Goal: Find specific page/section: Find specific page/section

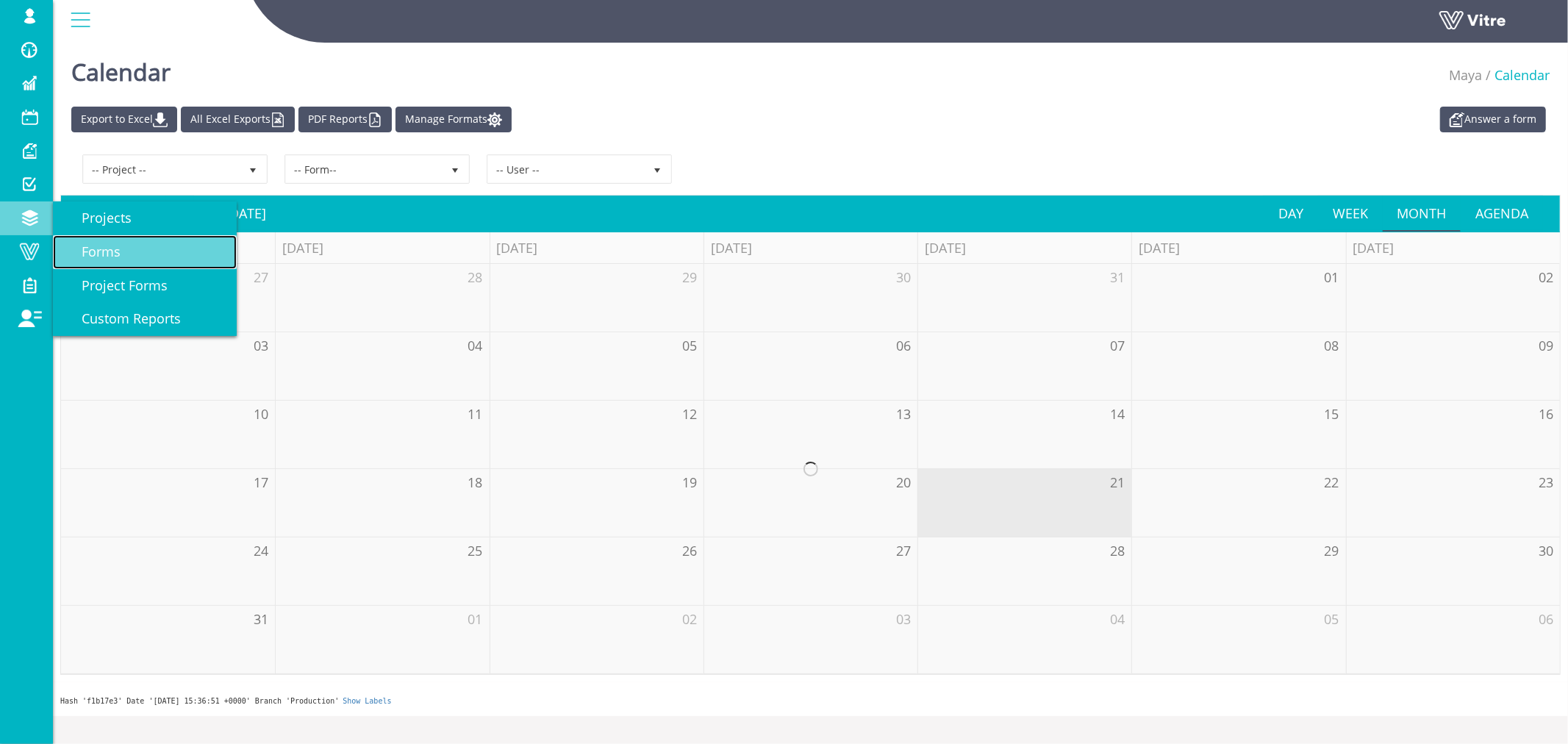
click at [90, 248] on span "Forms" at bounding box center [92, 251] width 56 height 17
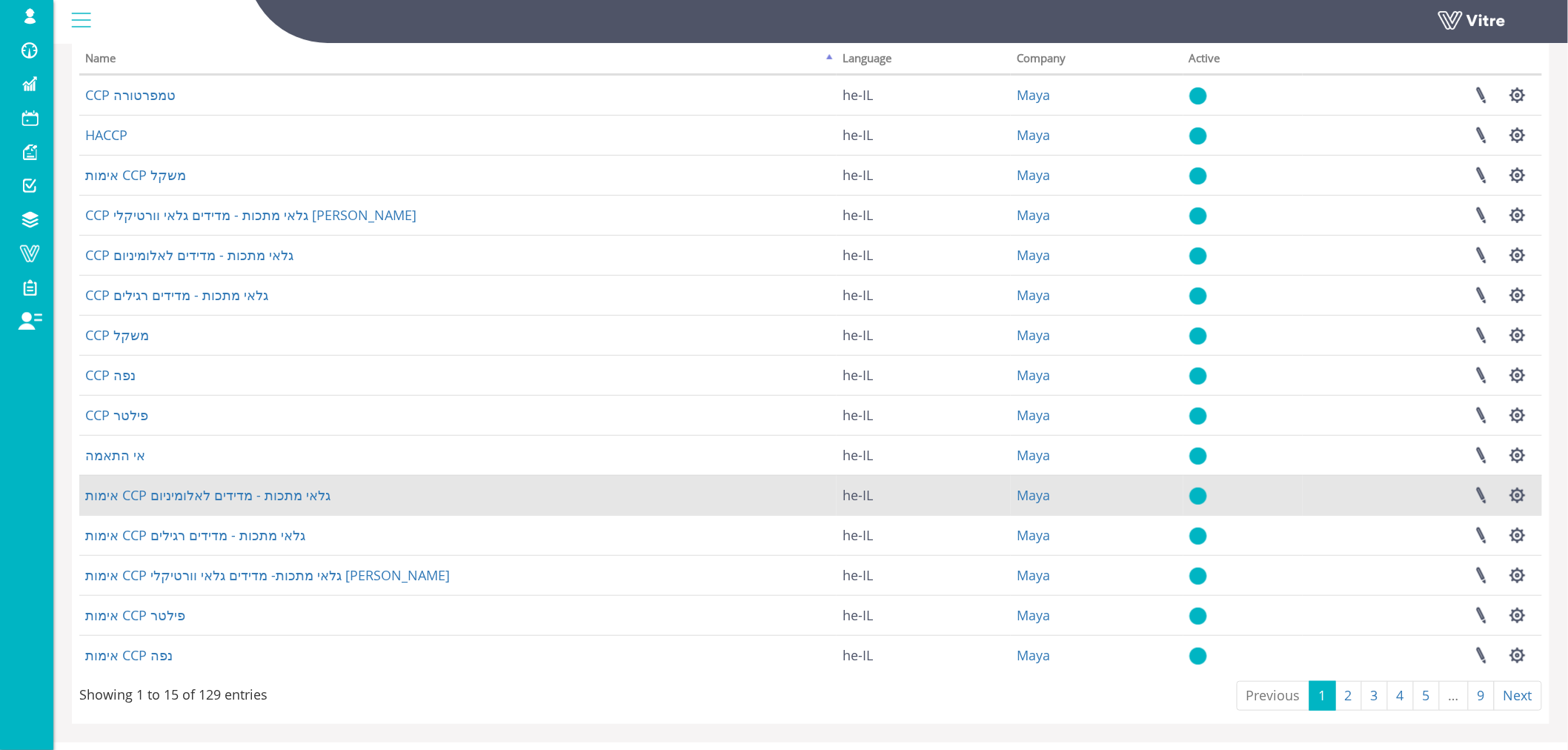
scroll to position [138, 0]
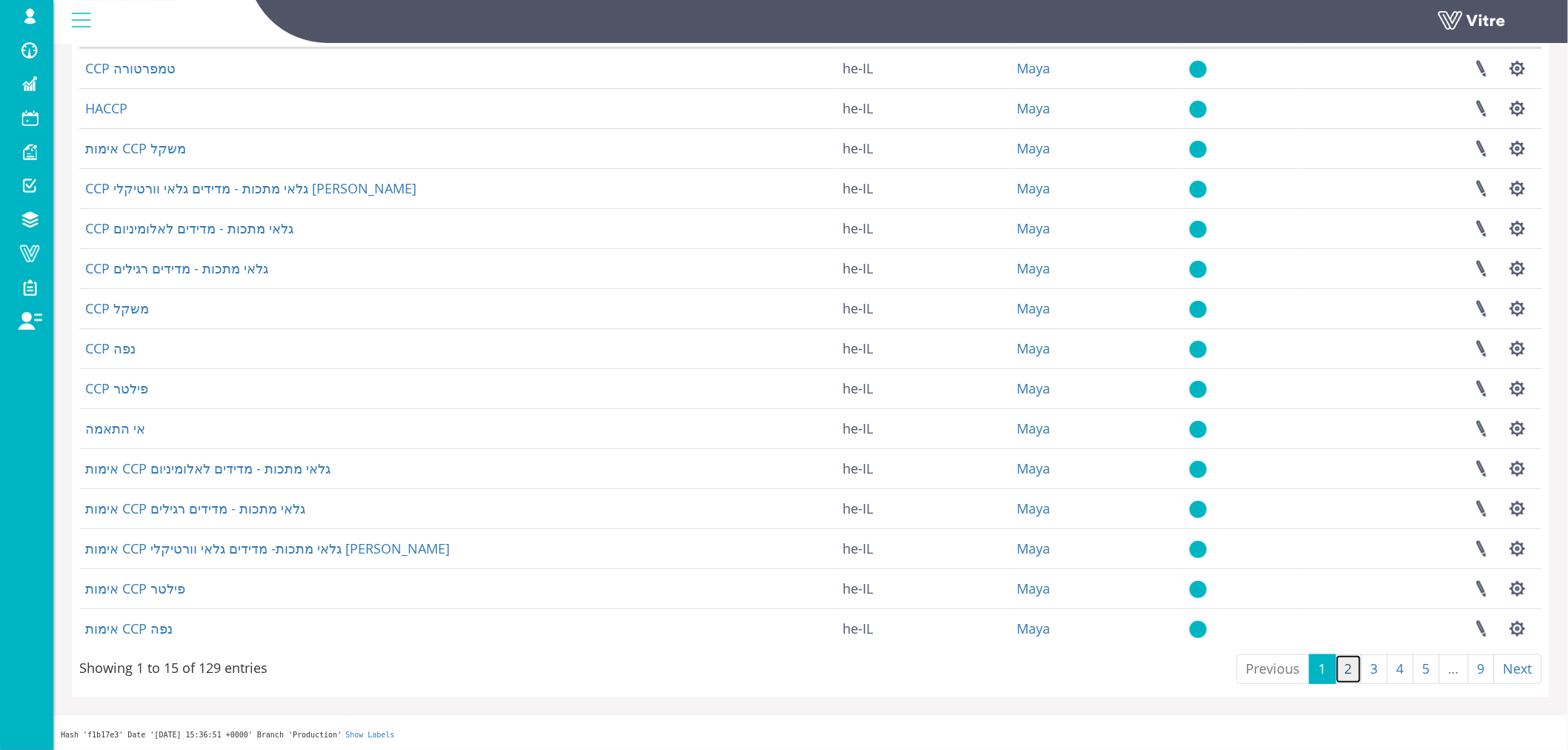
click at [1344, 673] on link "2" at bounding box center [1349, 669] width 27 height 30
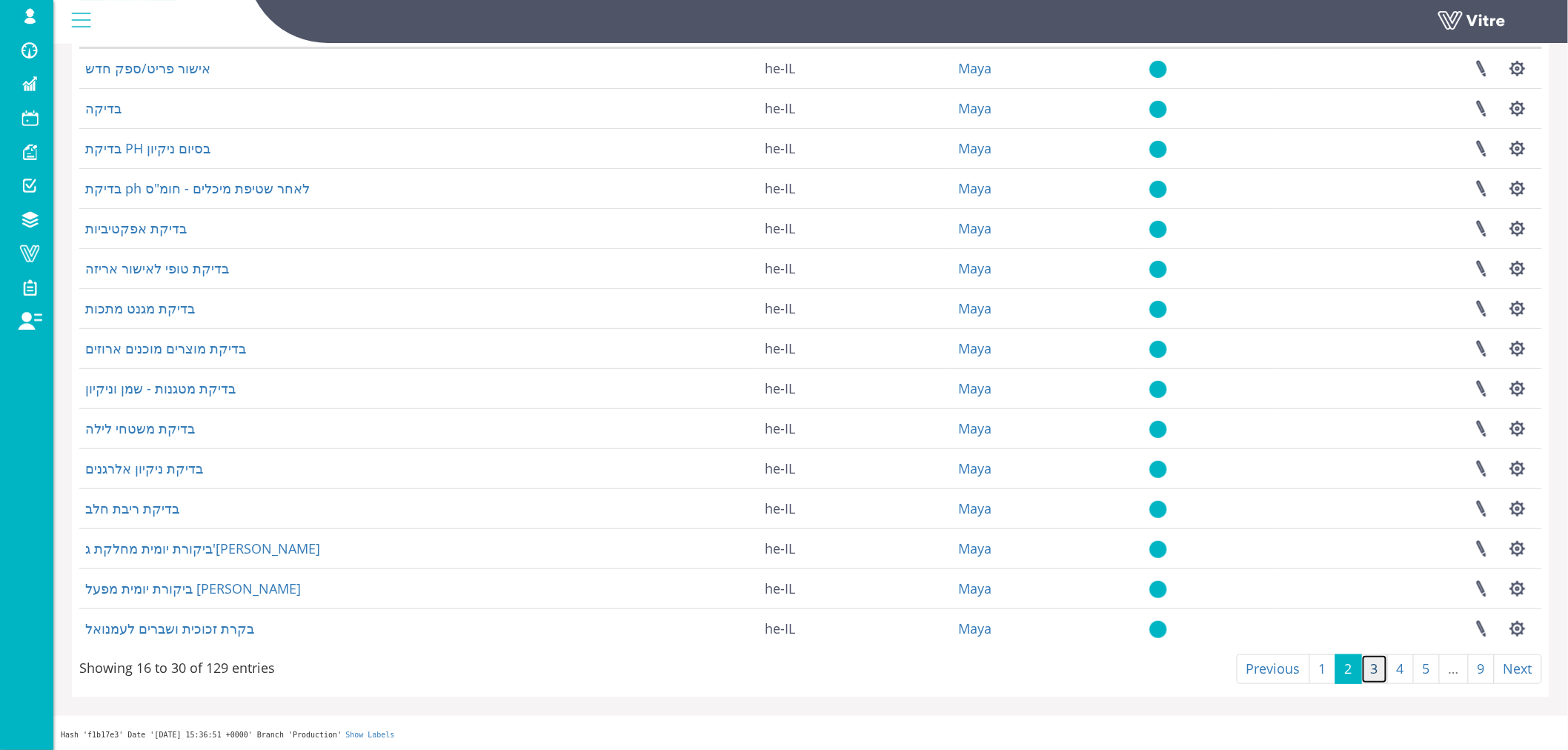
click at [1373, 673] on link "3" at bounding box center [1375, 669] width 27 height 30
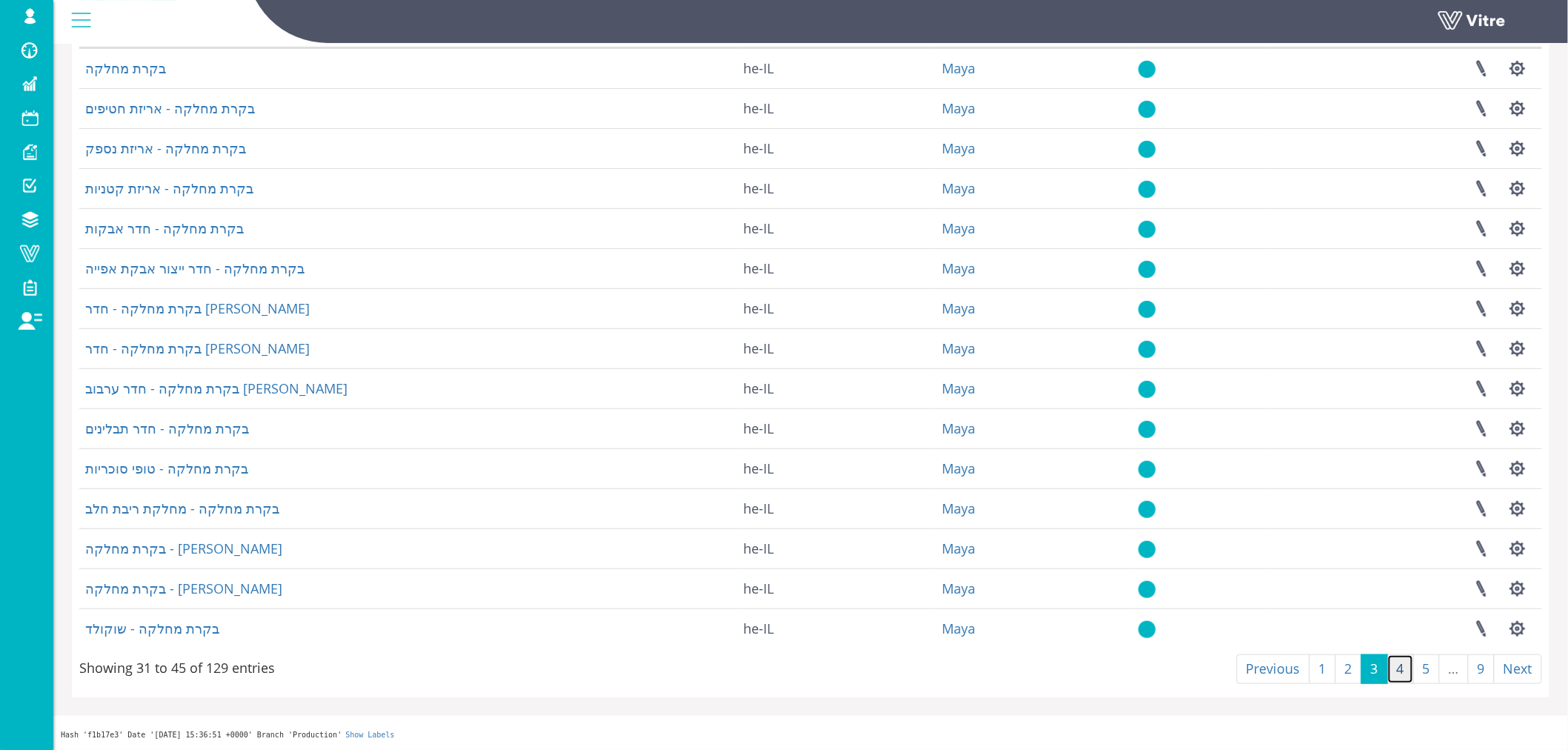
click at [1398, 673] on link "4" at bounding box center [1401, 669] width 27 height 30
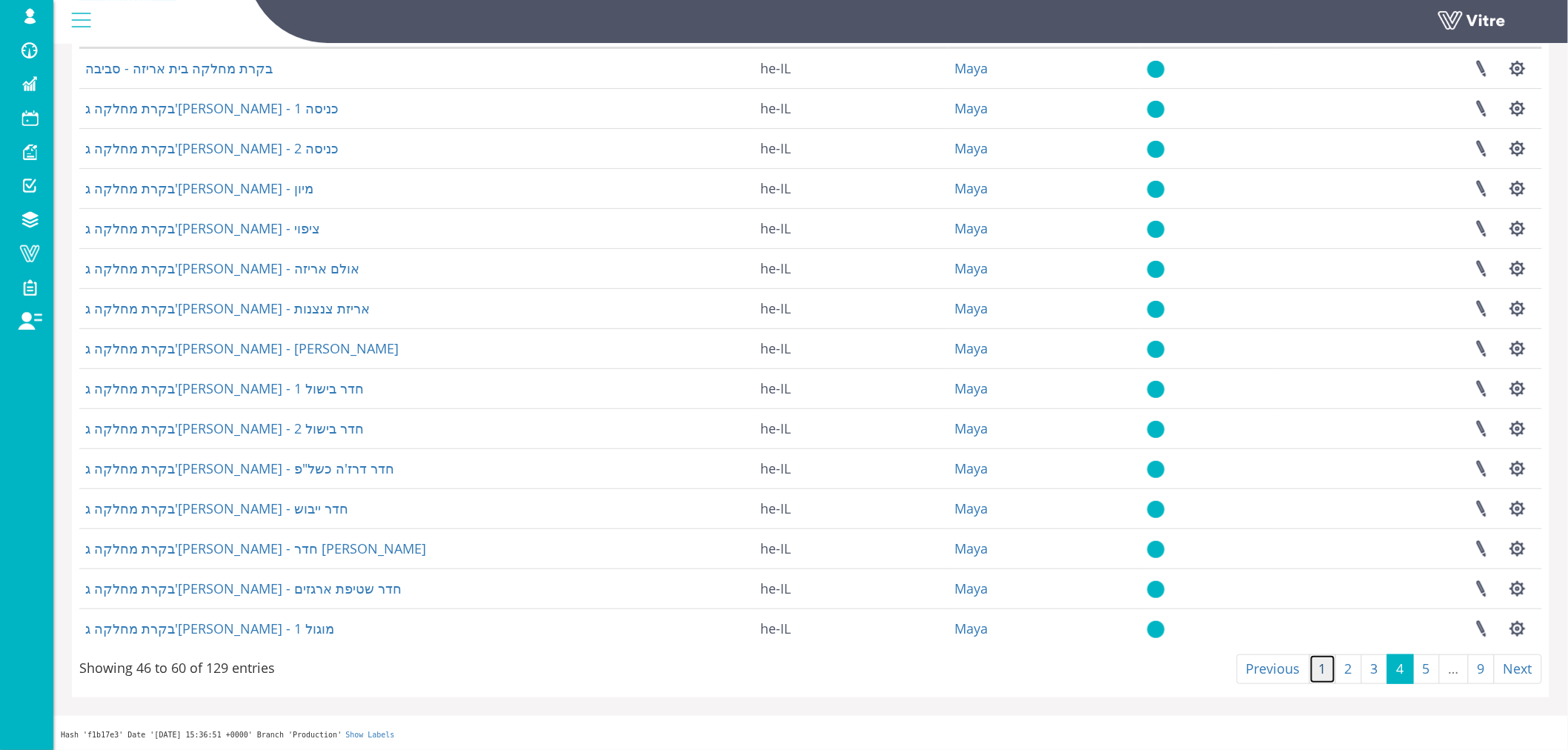
click at [1324, 673] on link "1" at bounding box center [1323, 669] width 27 height 30
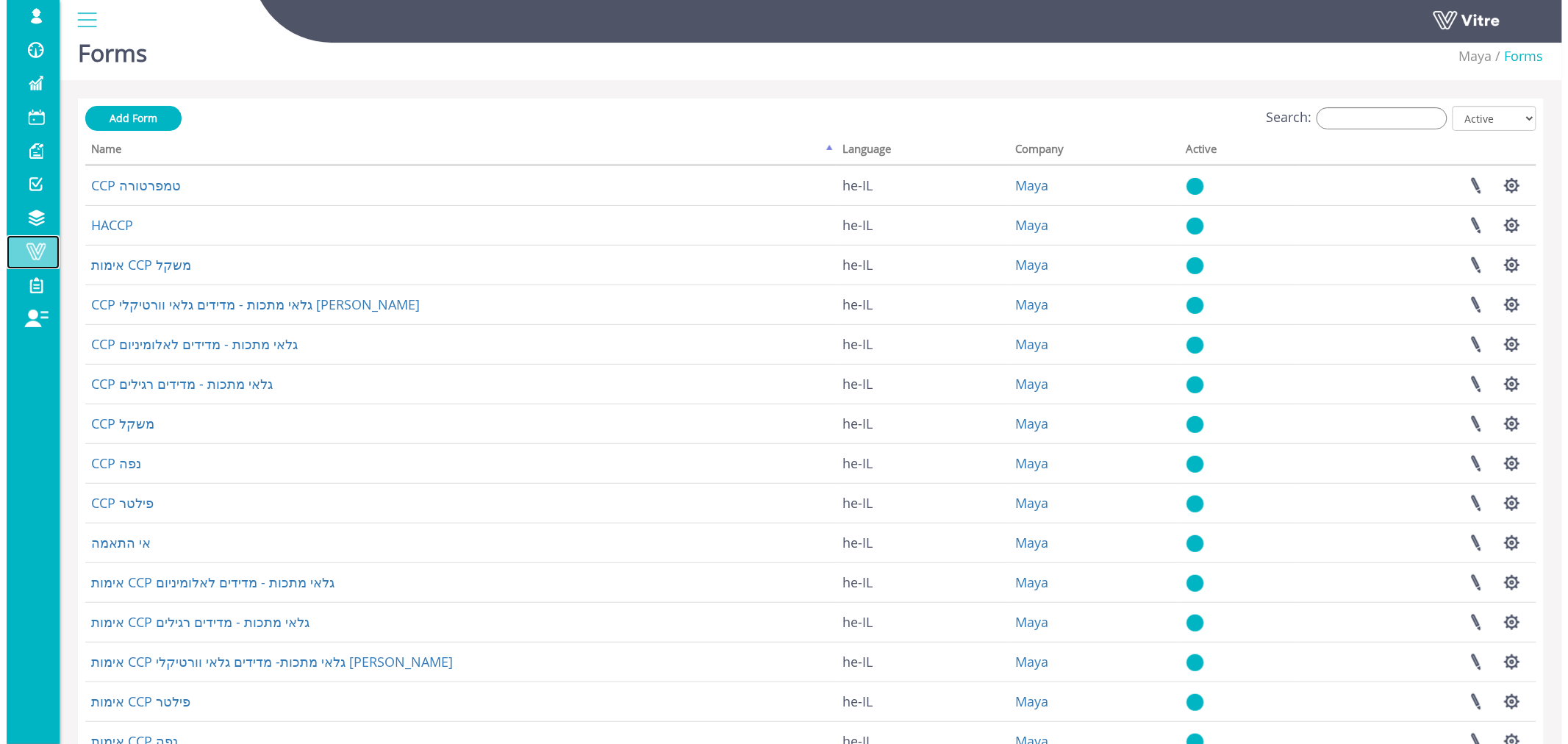
scroll to position [0, 0]
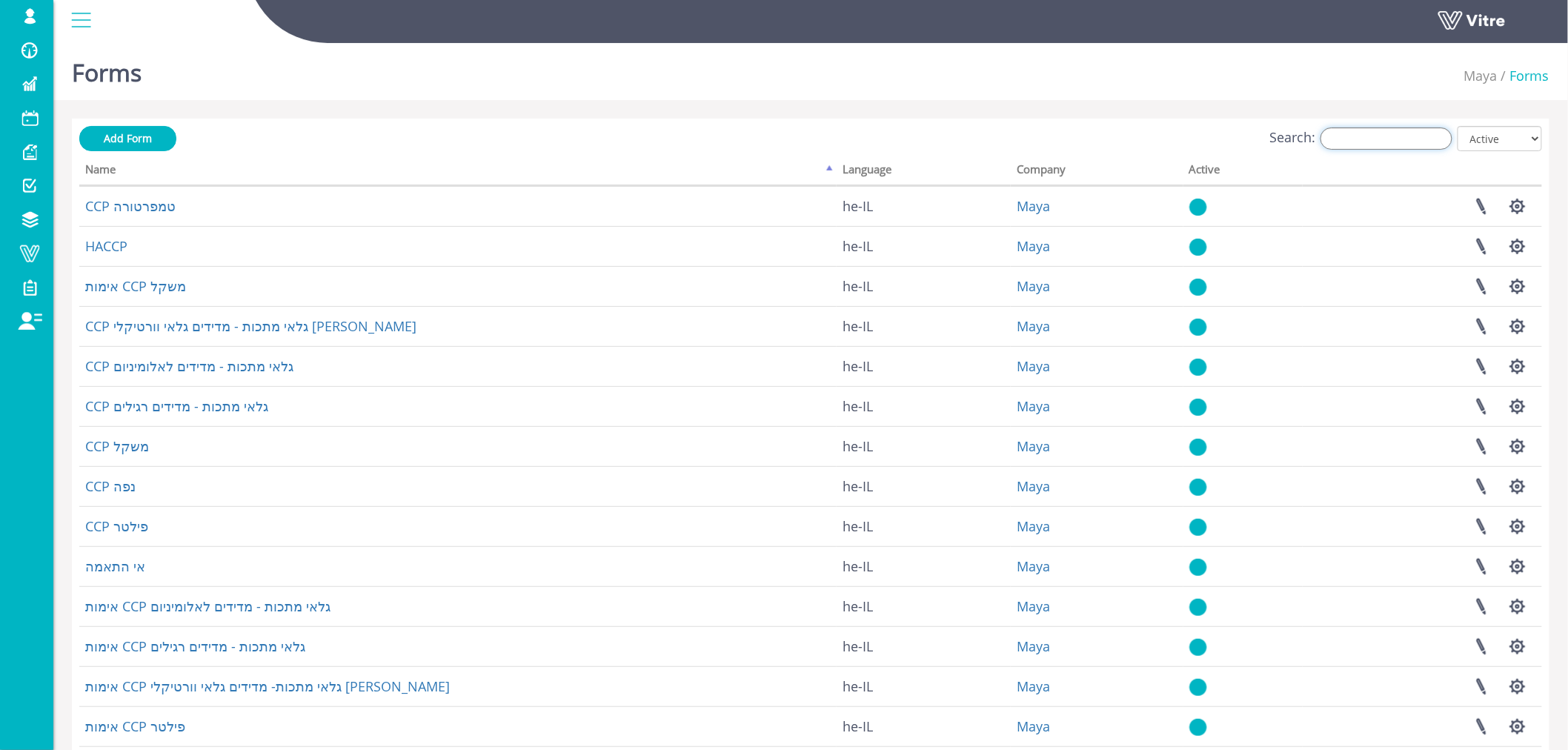
click at [1355, 142] on input "Search:" at bounding box center [1387, 138] width 132 height 22
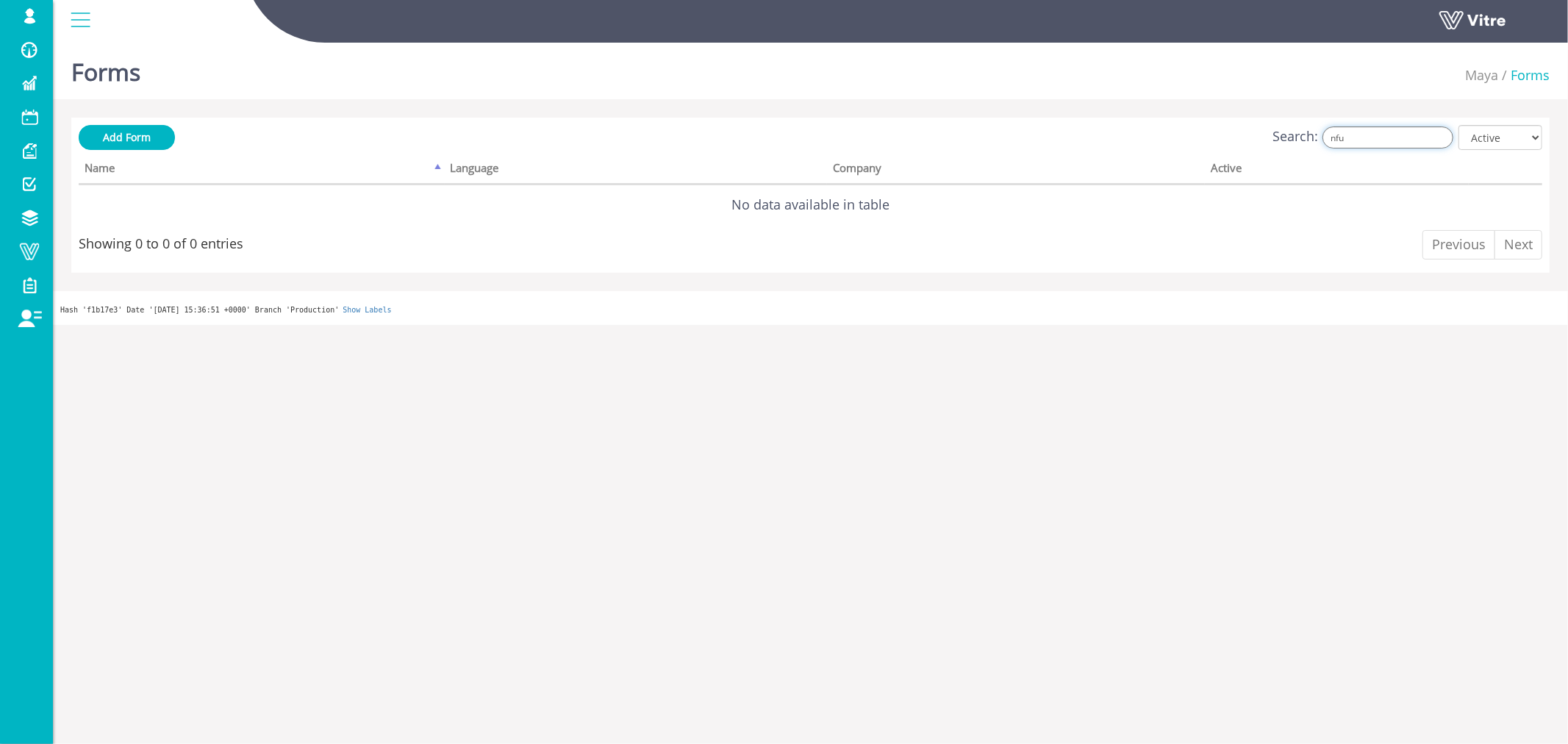
click at [1365, 138] on input "nfu" at bounding box center [1388, 137] width 131 height 22
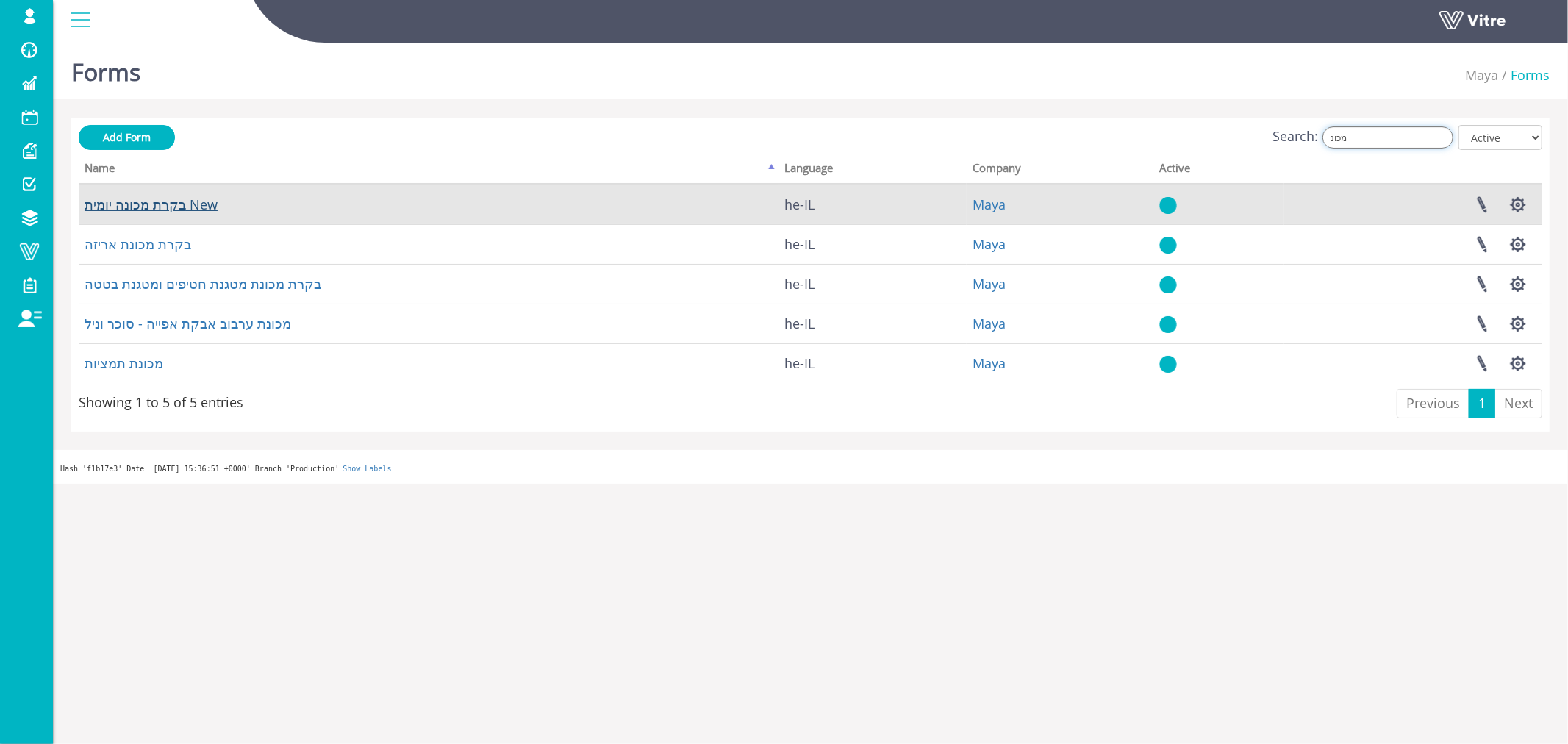
type input "מכונ"
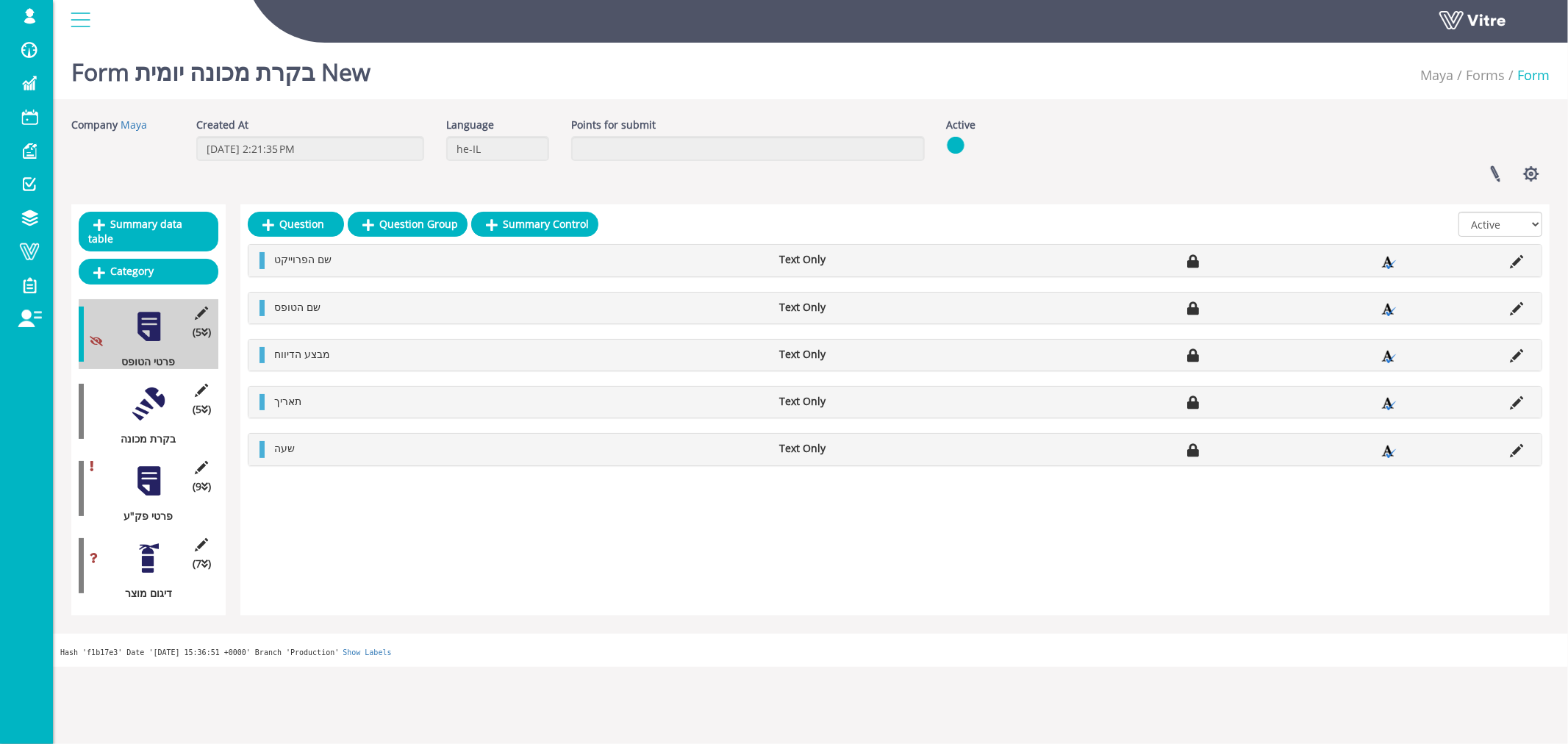
click at [145, 395] on div at bounding box center [148, 404] width 34 height 34
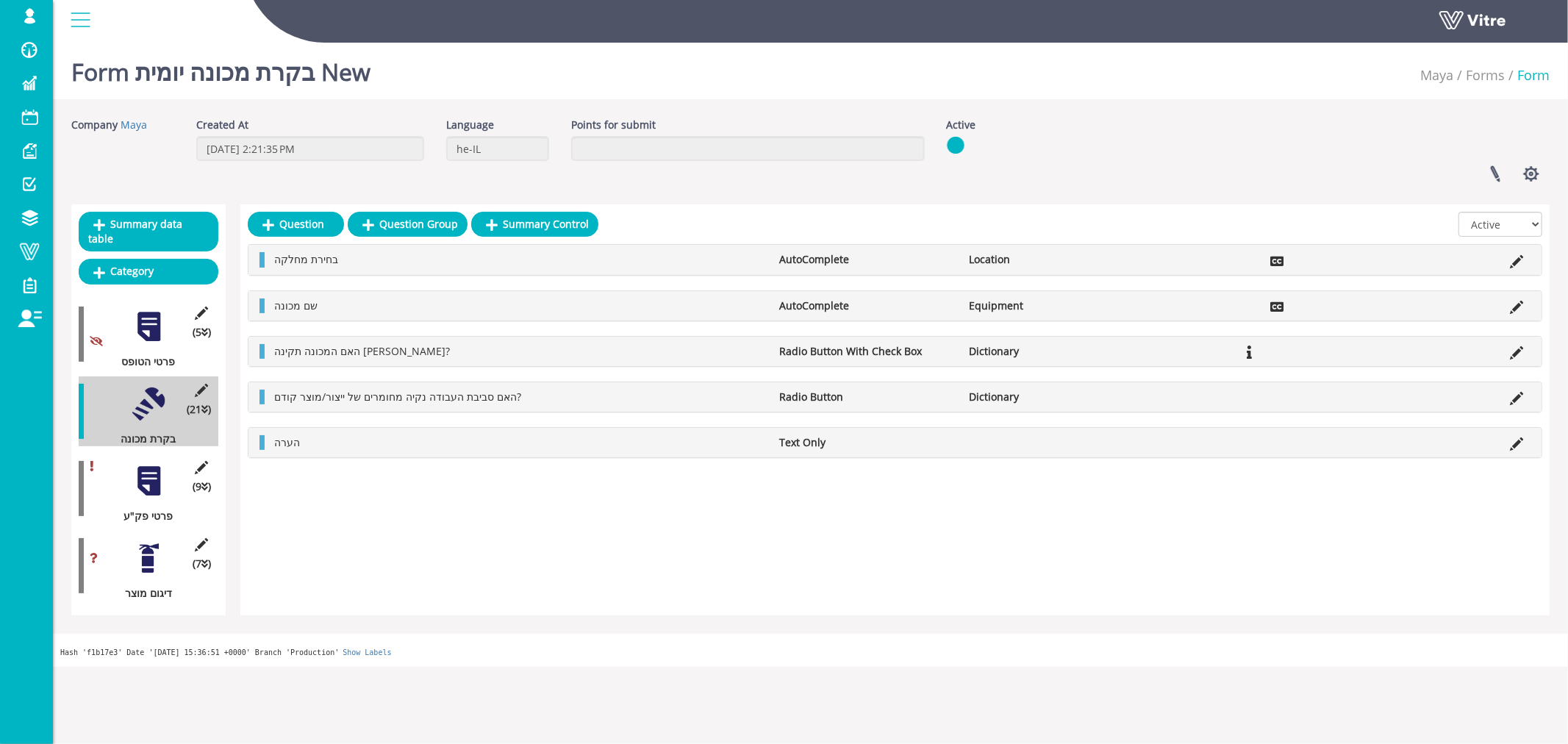
click at [145, 464] on div at bounding box center [148, 481] width 34 height 34
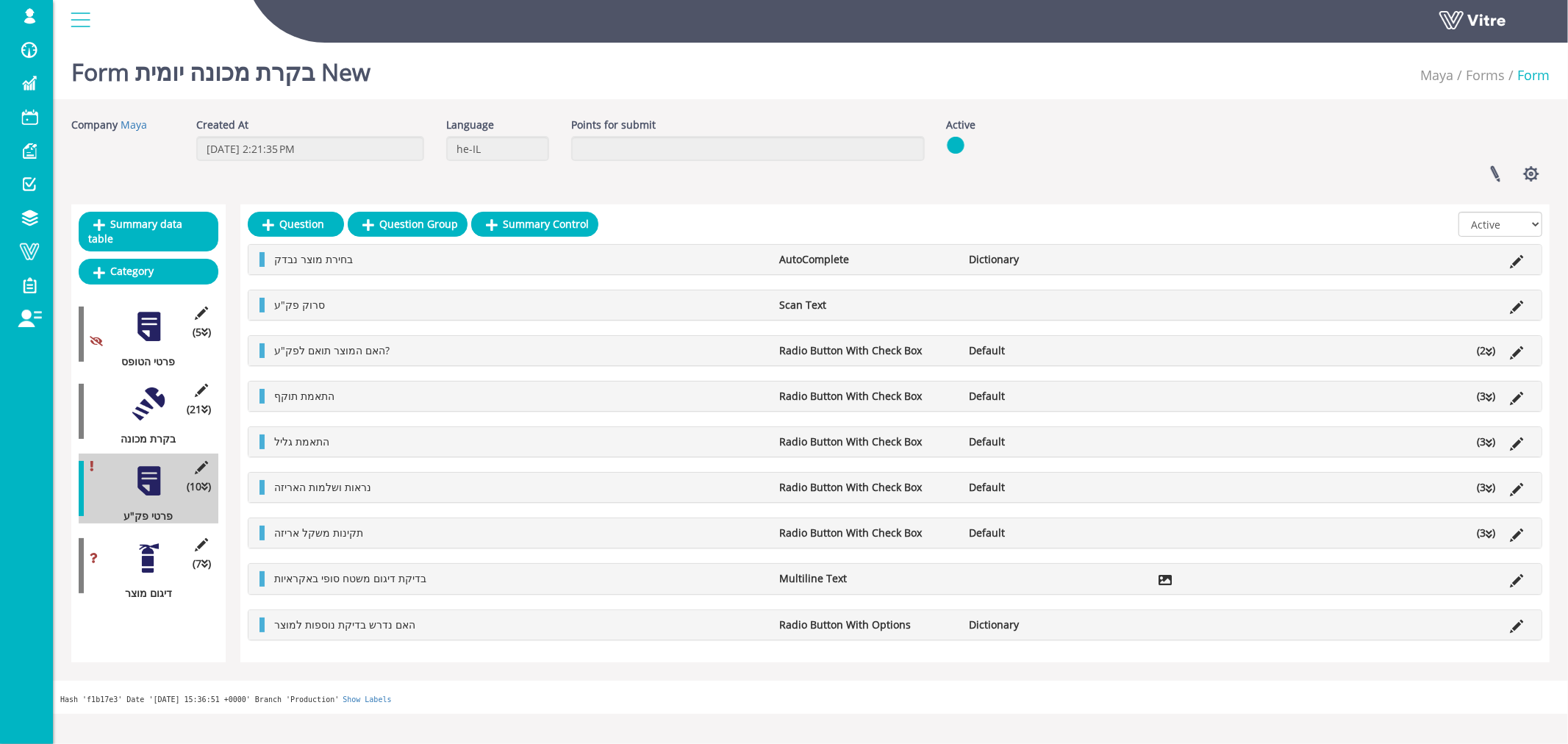
click at [1490, 443] on icon at bounding box center [1489, 443] width 7 height 11
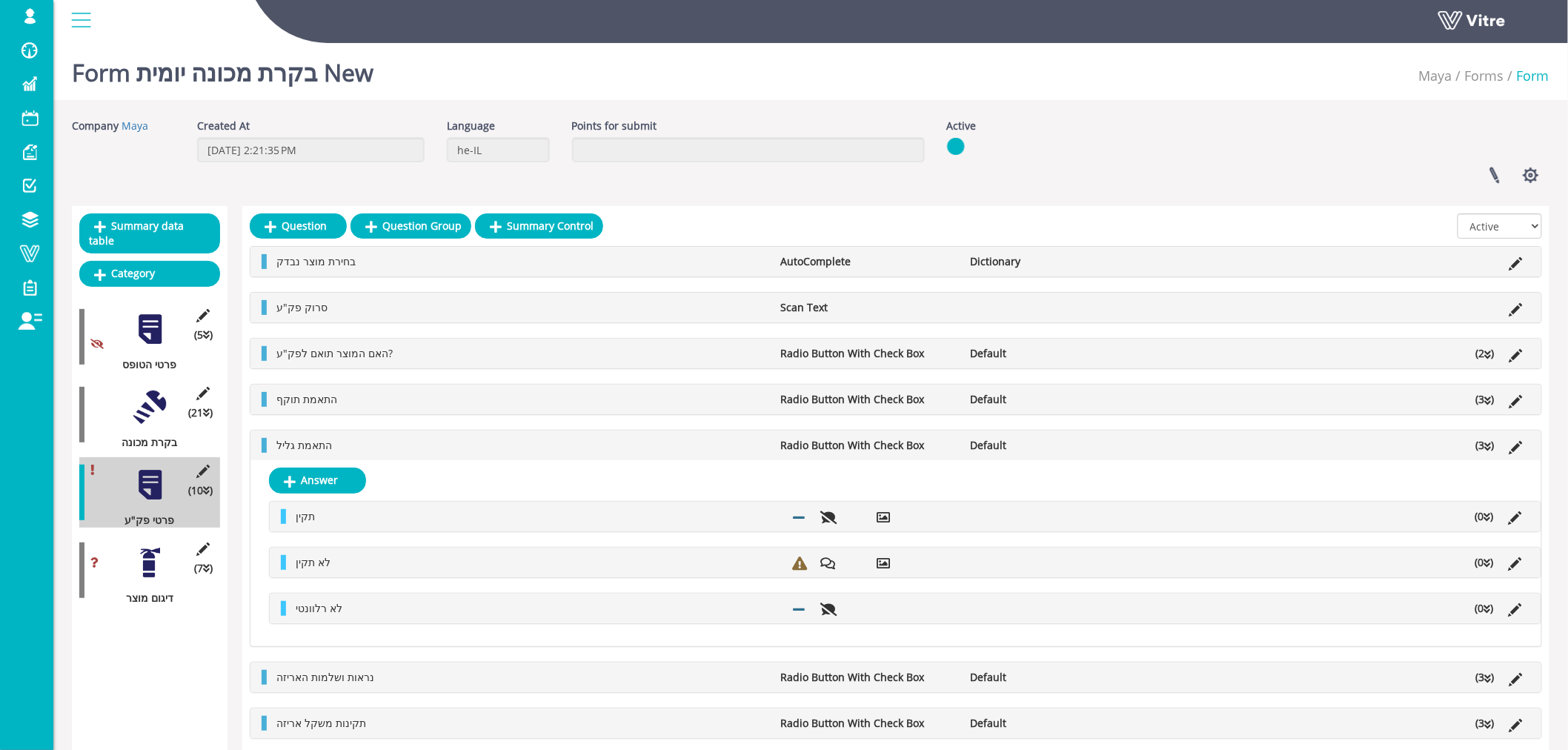
click at [1488, 446] on icon at bounding box center [1488, 447] width 7 height 11
